Goal: Information Seeking & Learning: Learn about a topic

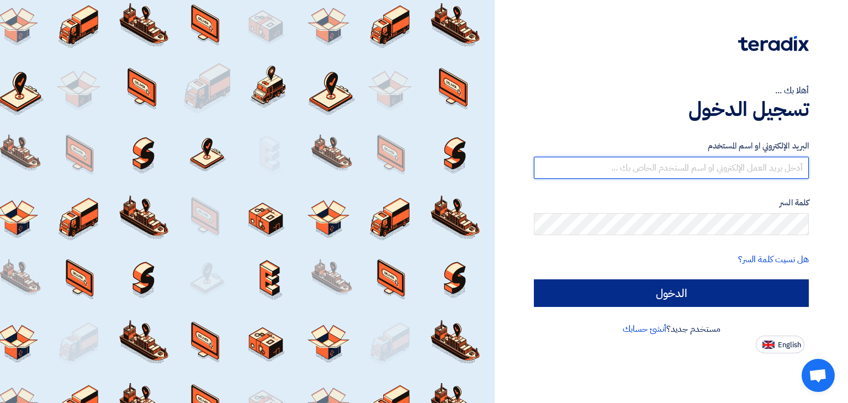
type input "[EMAIL_ADDRESS][DOMAIN_NAME]"
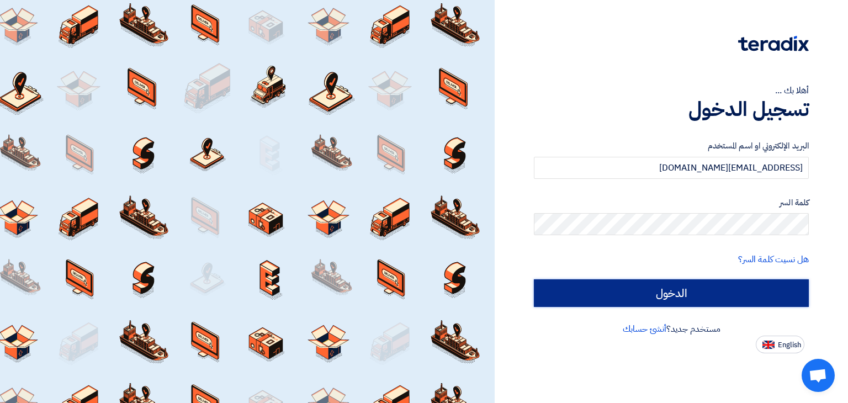
click at [682, 293] on input "الدخول" at bounding box center [671, 293] width 275 height 28
type input "Sign in"
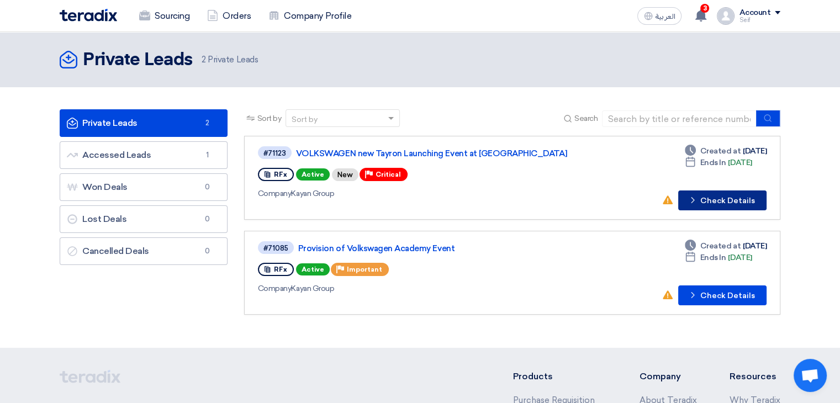
click at [704, 201] on button "Check details Check Details" at bounding box center [722, 200] width 88 height 20
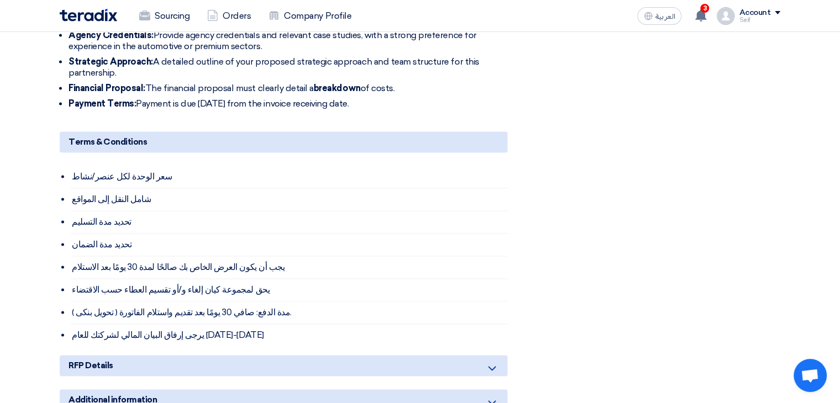
scroll to position [1612, 0]
drag, startPoint x: 63, startPoint y: 151, endPoint x: 274, endPoint y: 326, distance: 274.4
copy div "lo ipsumdol sita consecte adipis elit se d eiu tempori ut laboreetd mag aliquae…"
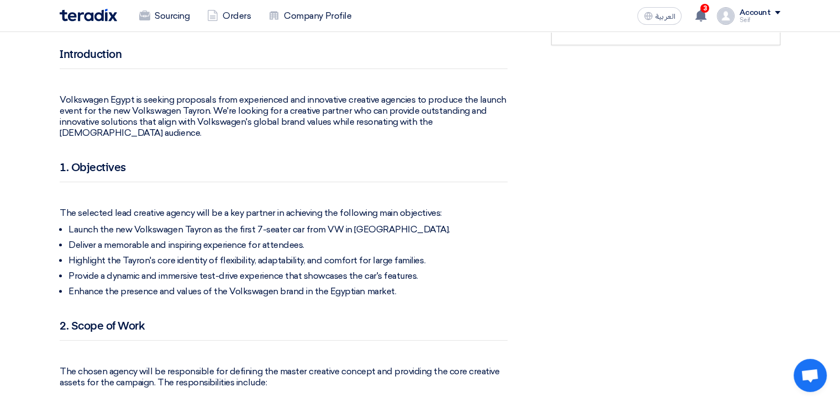
scroll to position [452, 0]
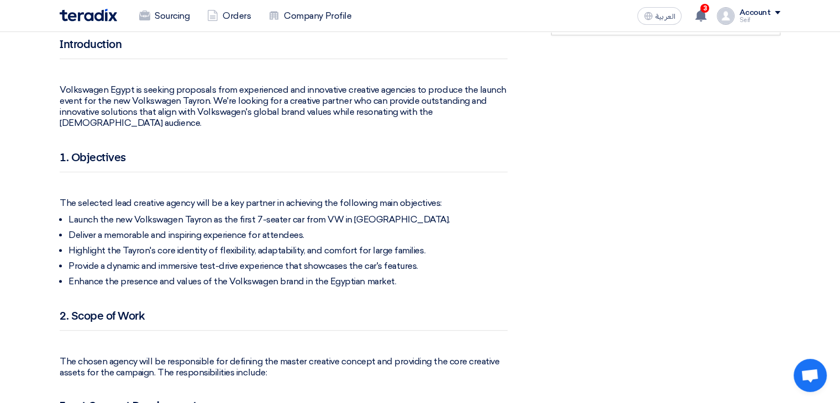
click at [358, 181] on p at bounding box center [284, 186] width 448 height 11
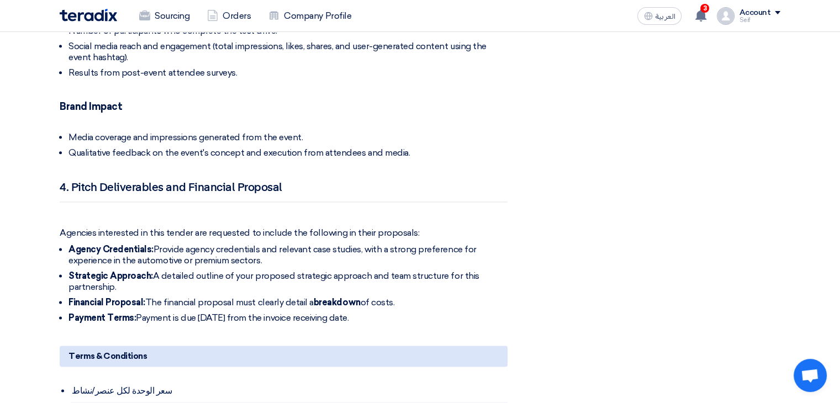
scroll to position [1400, 0]
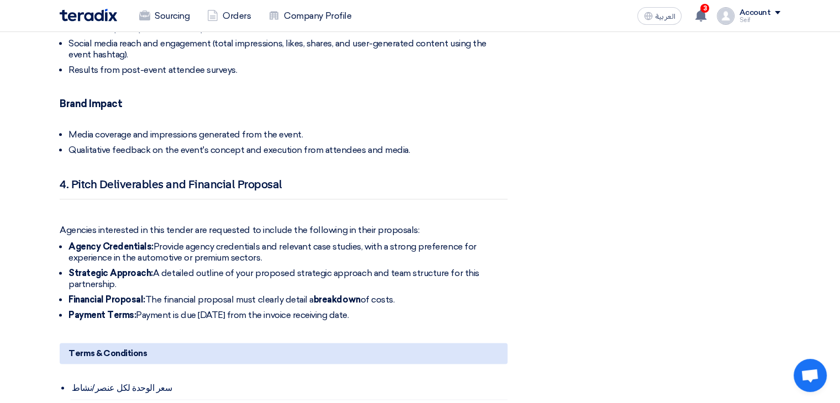
click at [156, 343] on div "Terms & Conditions" at bounding box center [284, 353] width 448 height 21
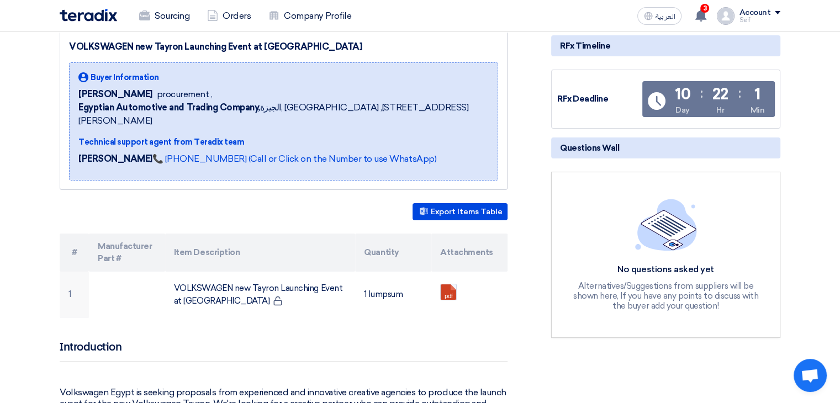
scroll to position [174, 0]
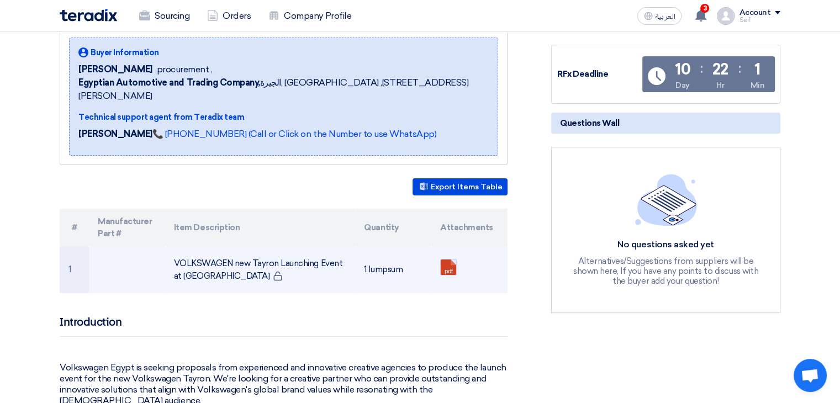
click at [446, 260] on link at bounding box center [485, 293] width 88 height 66
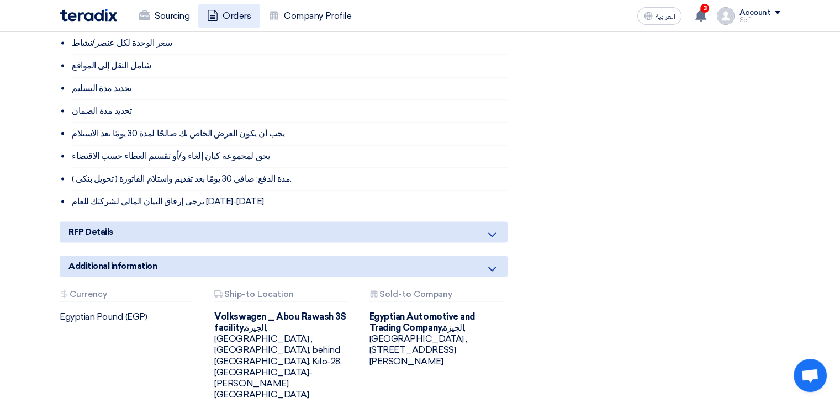
scroll to position [1703, 0]
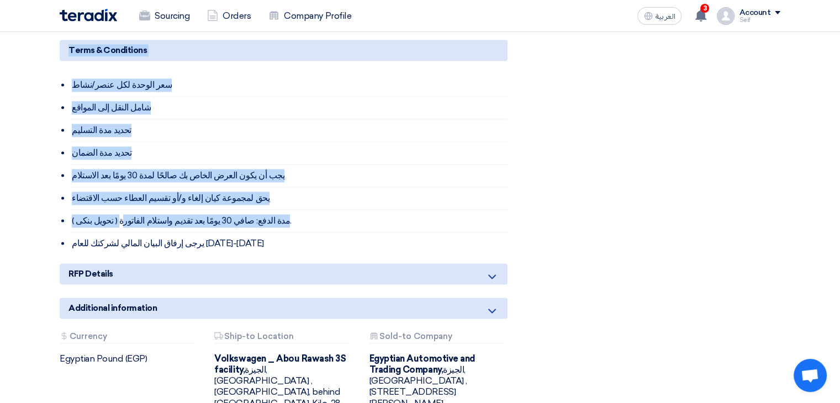
drag, startPoint x: 59, startPoint y: 83, endPoint x: 117, endPoint y: 194, distance: 125.0
copy div "Loremipsum Dolor si ametcon adipiscin elit seddoeiusmo tem incididunt utlabore …"
